Goal: Navigation & Orientation: Find specific page/section

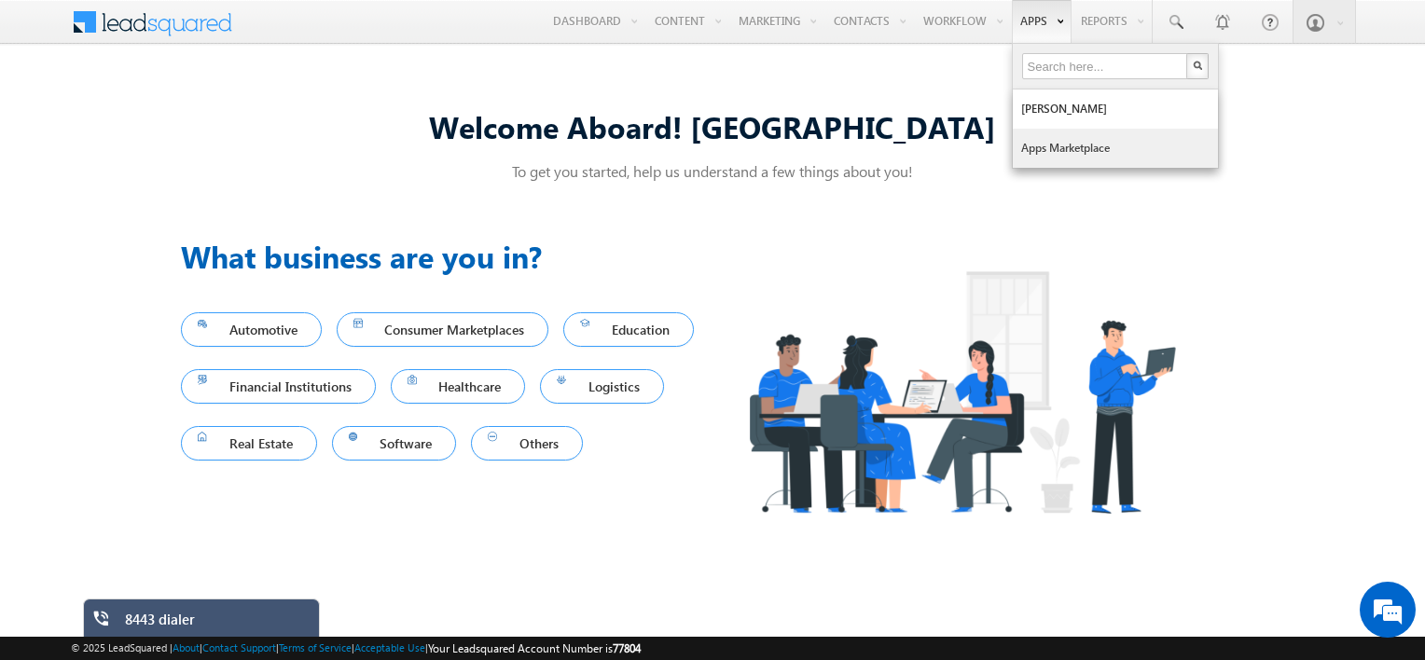
click at [1068, 143] on link "Apps Marketplace" at bounding box center [1115, 148] width 205 height 39
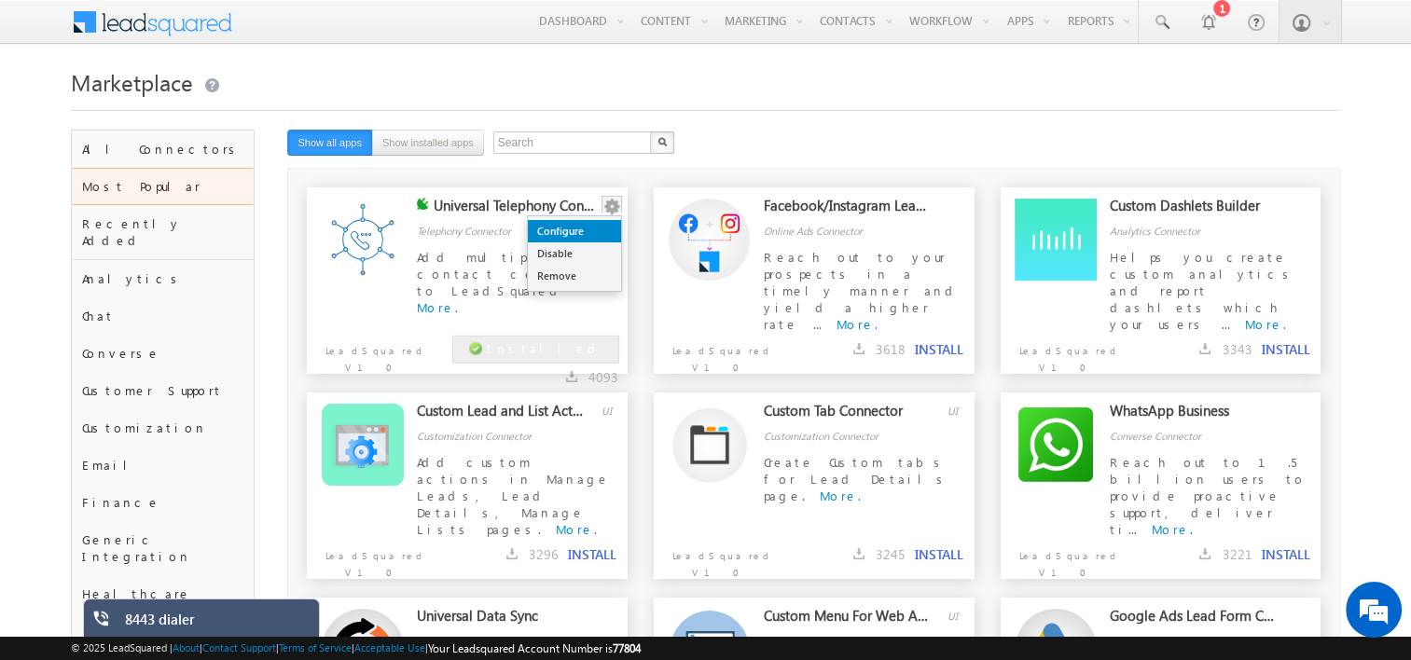
click at [588, 229] on link "Configure" at bounding box center [574, 231] width 93 height 22
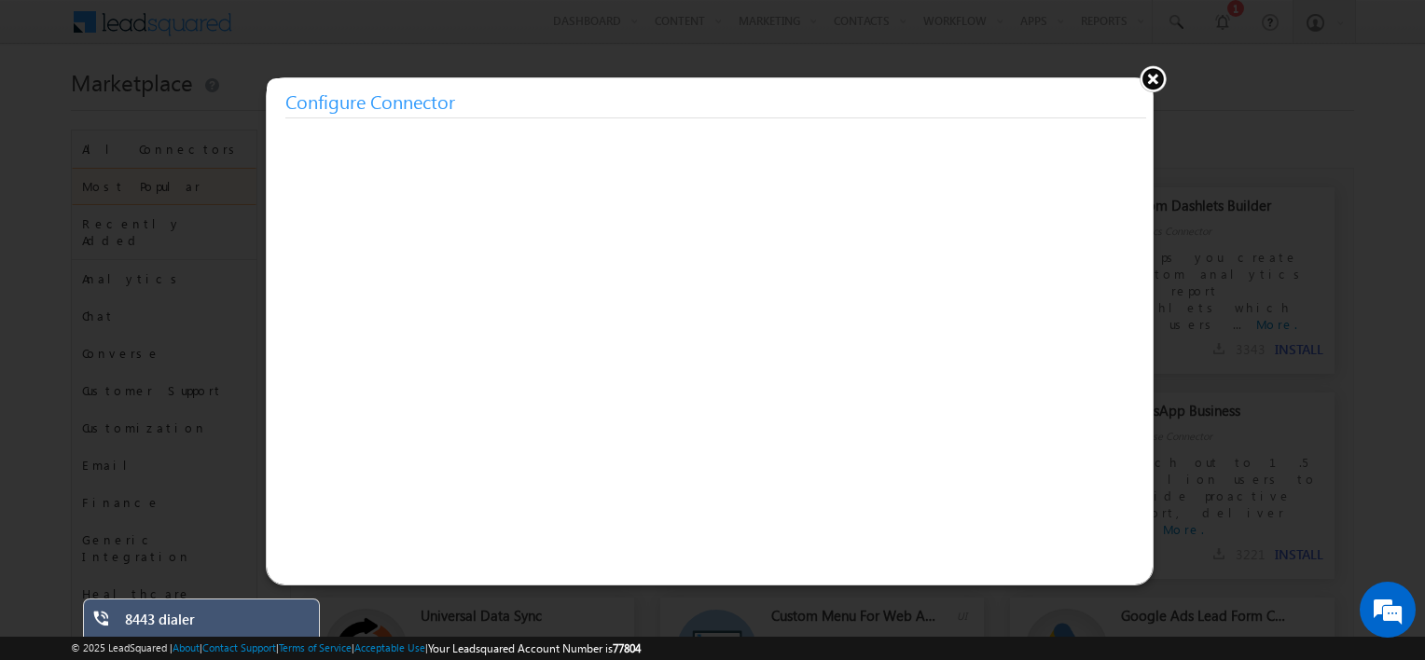
click at [1151, 80] on button at bounding box center [1153, 78] width 28 height 28
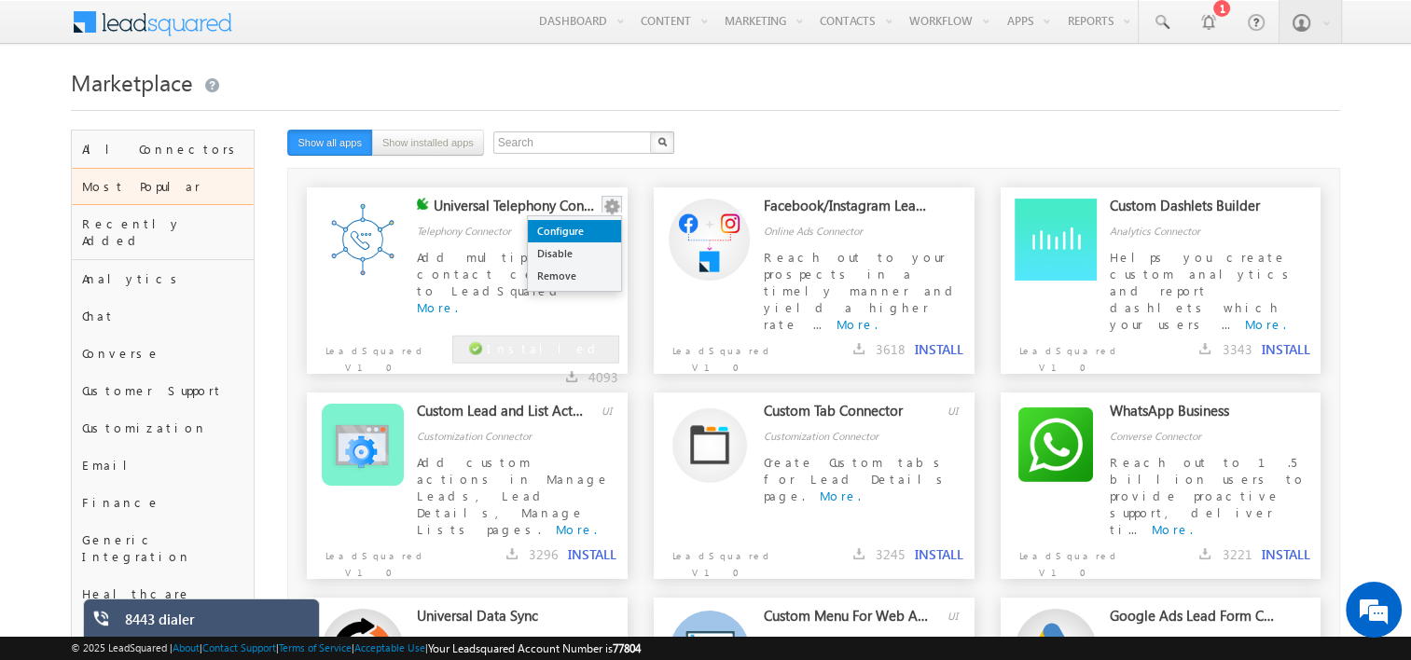
click at [593, 238] on link "Configure" at bounding box center [574, 231] width 93 height 22
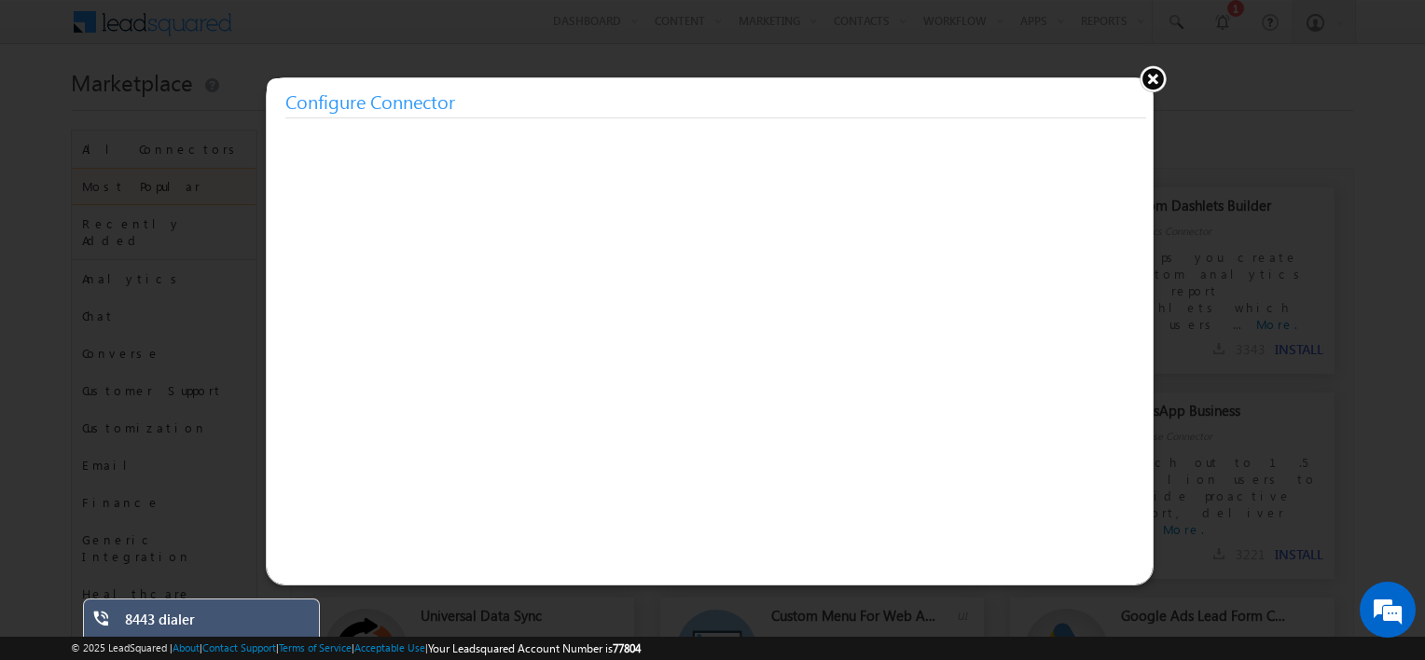
click at [1155, 71] on button at bounding box center [1153, 78] width 28 height 28
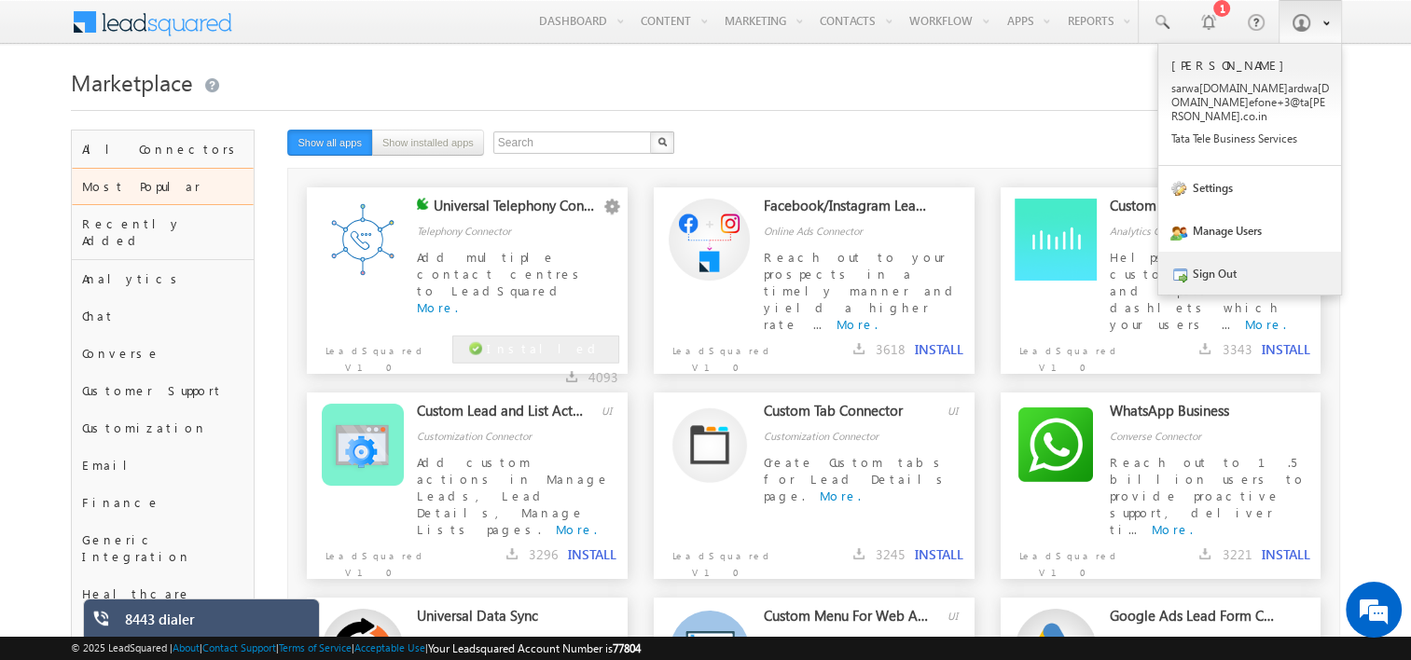
click at [1241, 263] on link "Sign Out" at bounding box center [1249, 273] width 183 height 43
